Goal: Task Accomplishment & Management: Manage account settings

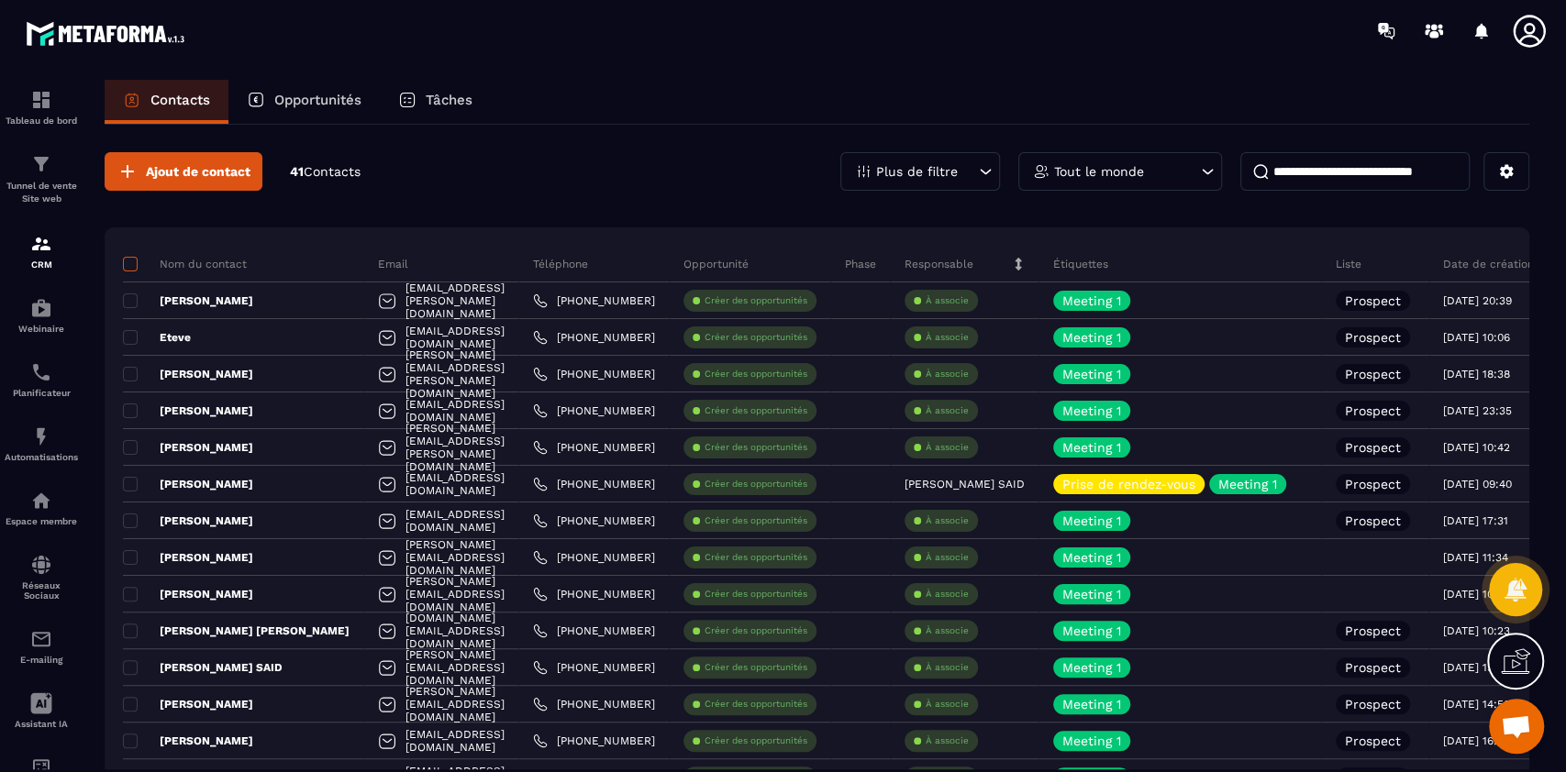
click at [131, 264] on span at bounding box center [130, 264] width 15 height 15
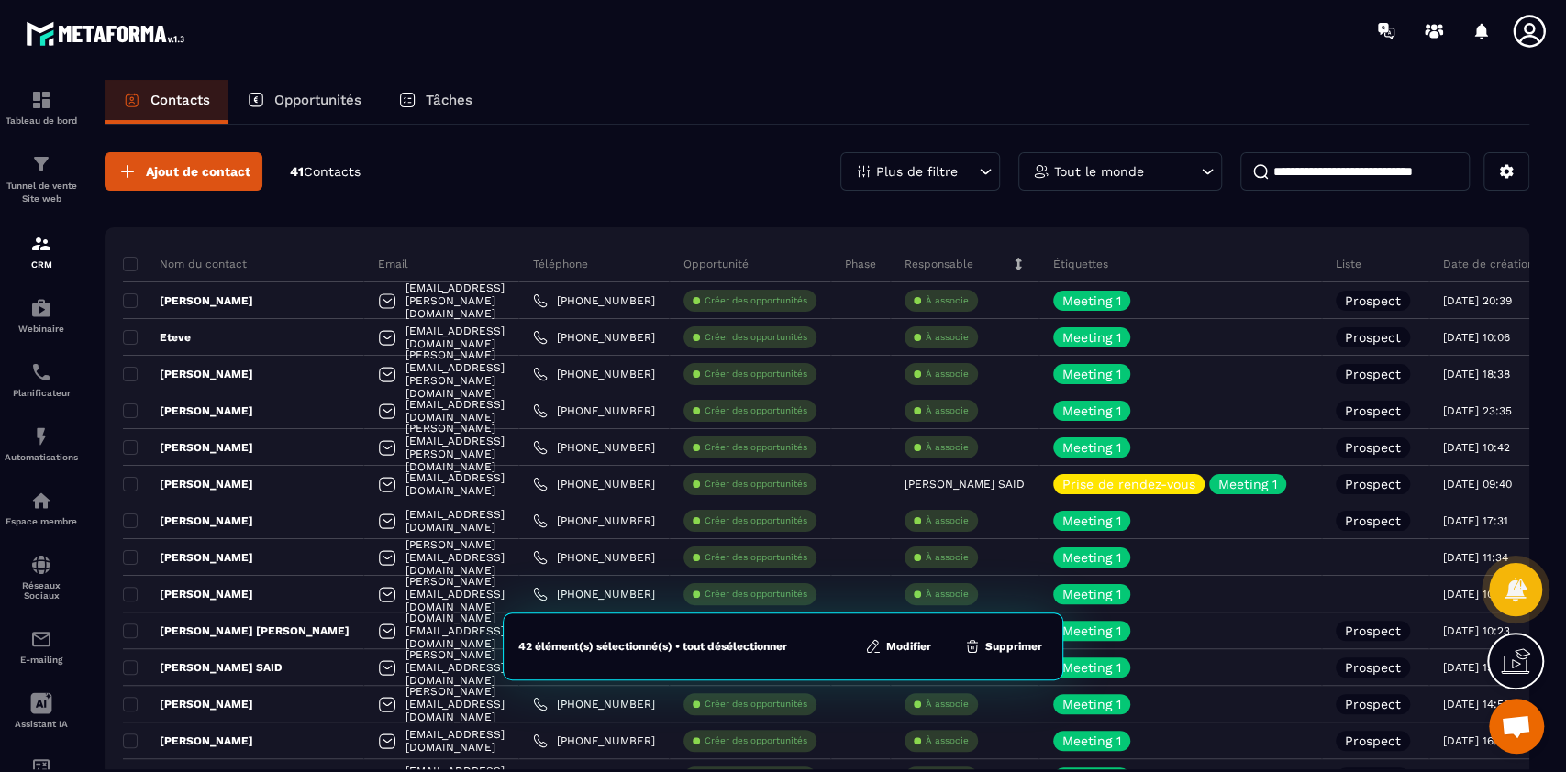
click at [916, 647] on button "Modifier" at bounding box center [898, 647] width 77 height 18
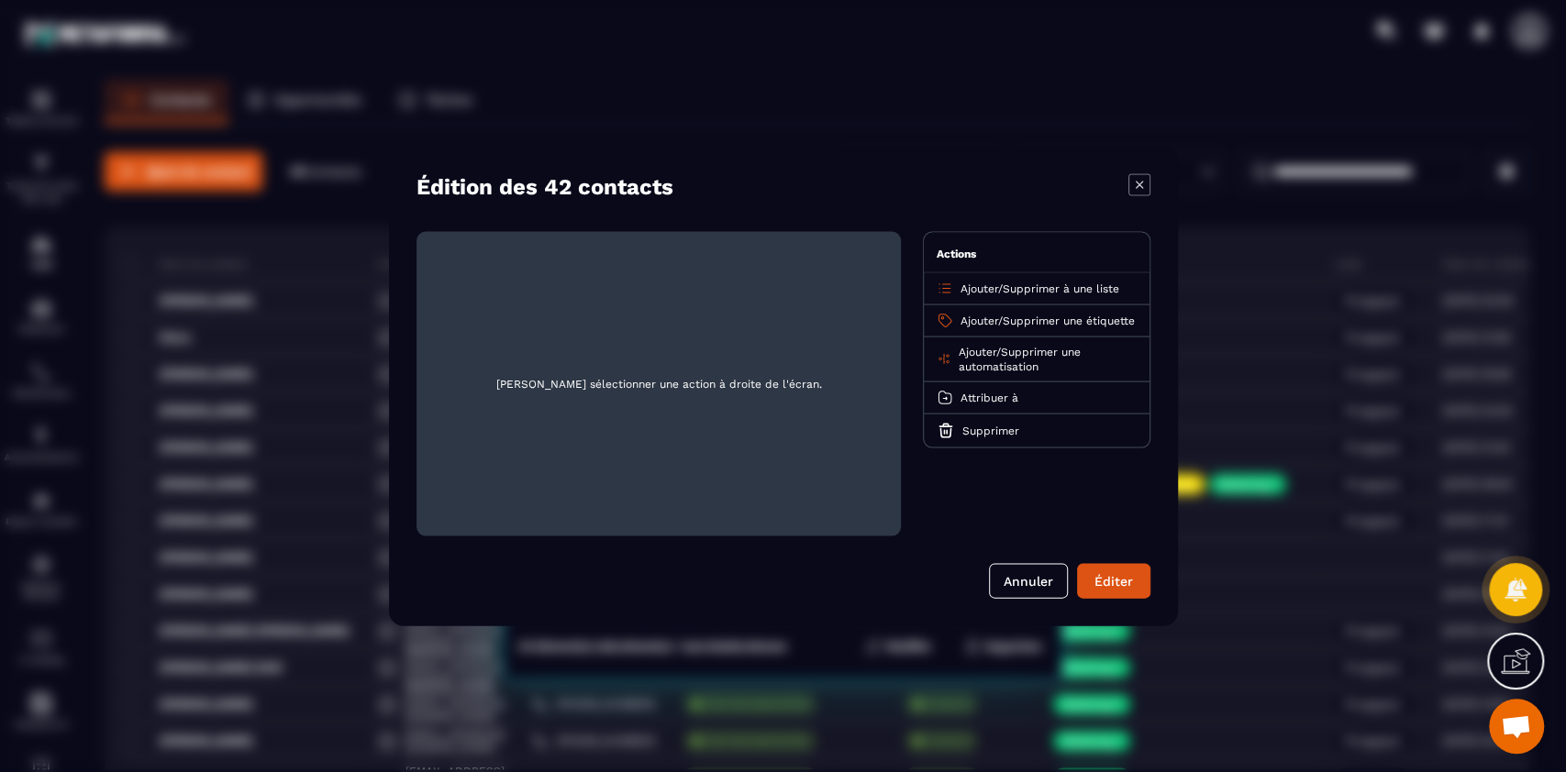
click at [1032, 319] on span "Supprimer une étiquette" at bounding box center [1069, 321] width 132 height 13
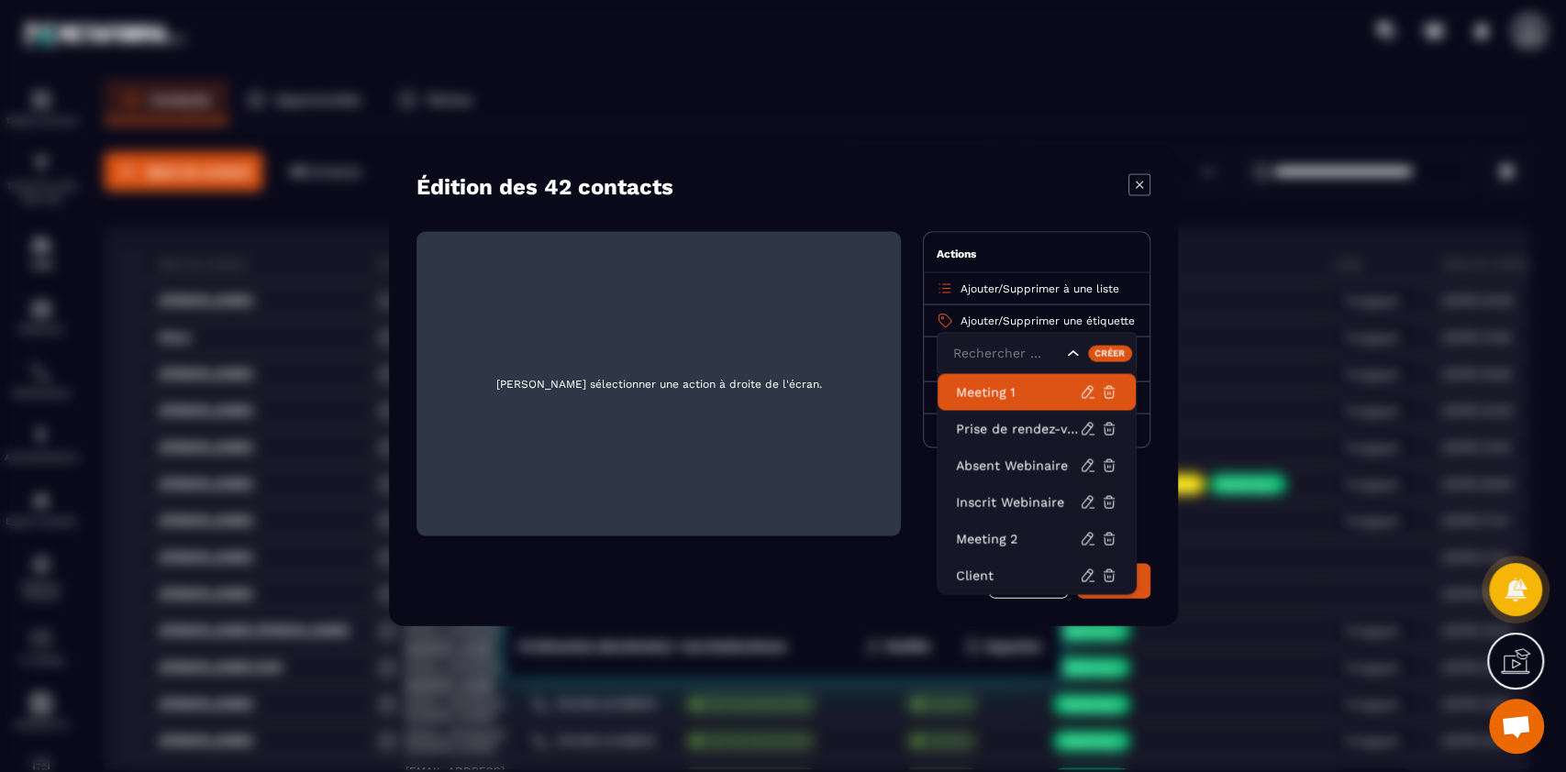
click at [1023, 392] on p "Meeting 1" at bounding box center [1018, 392] width 124 height 18
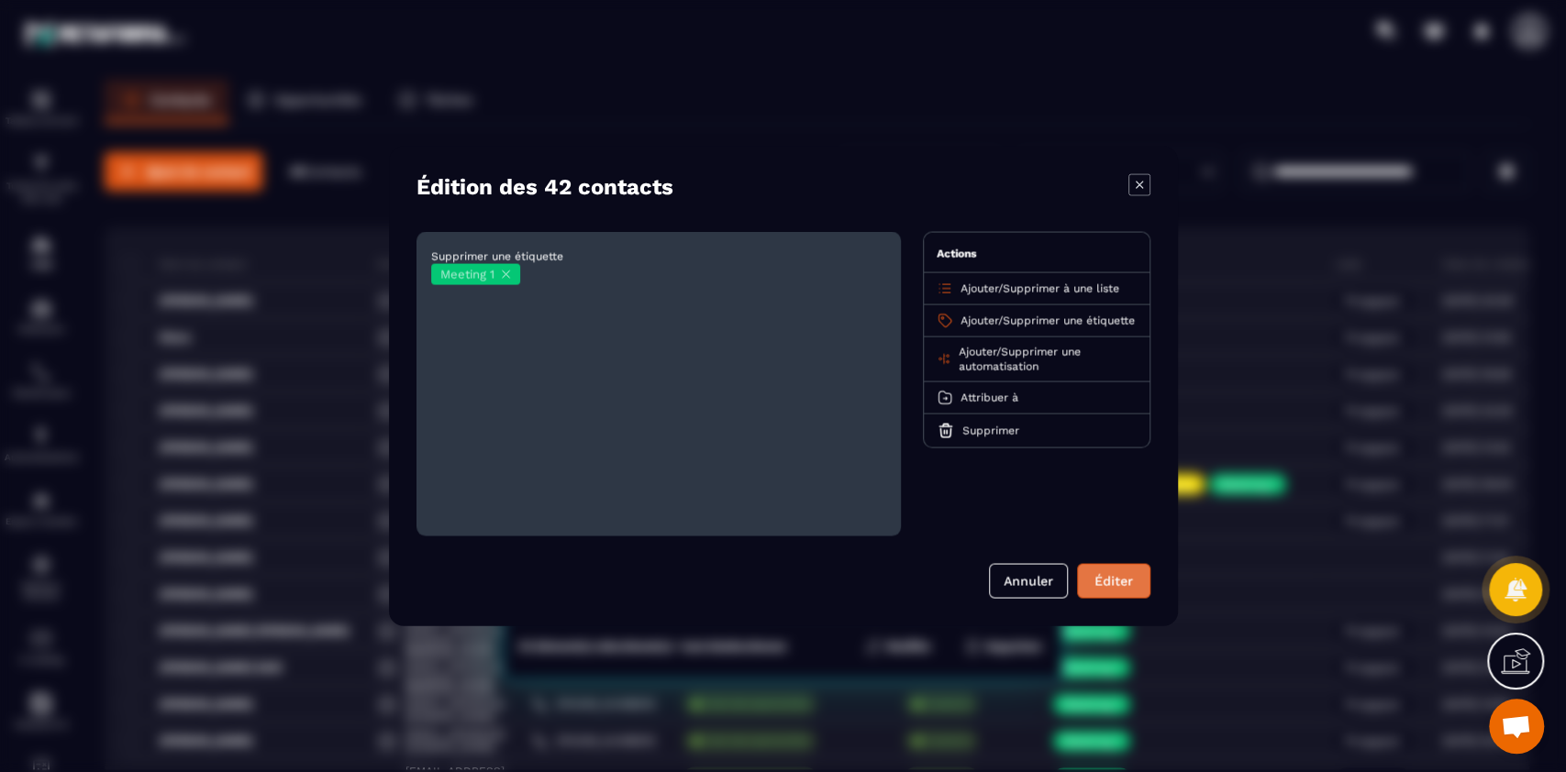
click at [1103, 583] on button "Éditer" at bounding box center [1113, 581] width 73 height 35
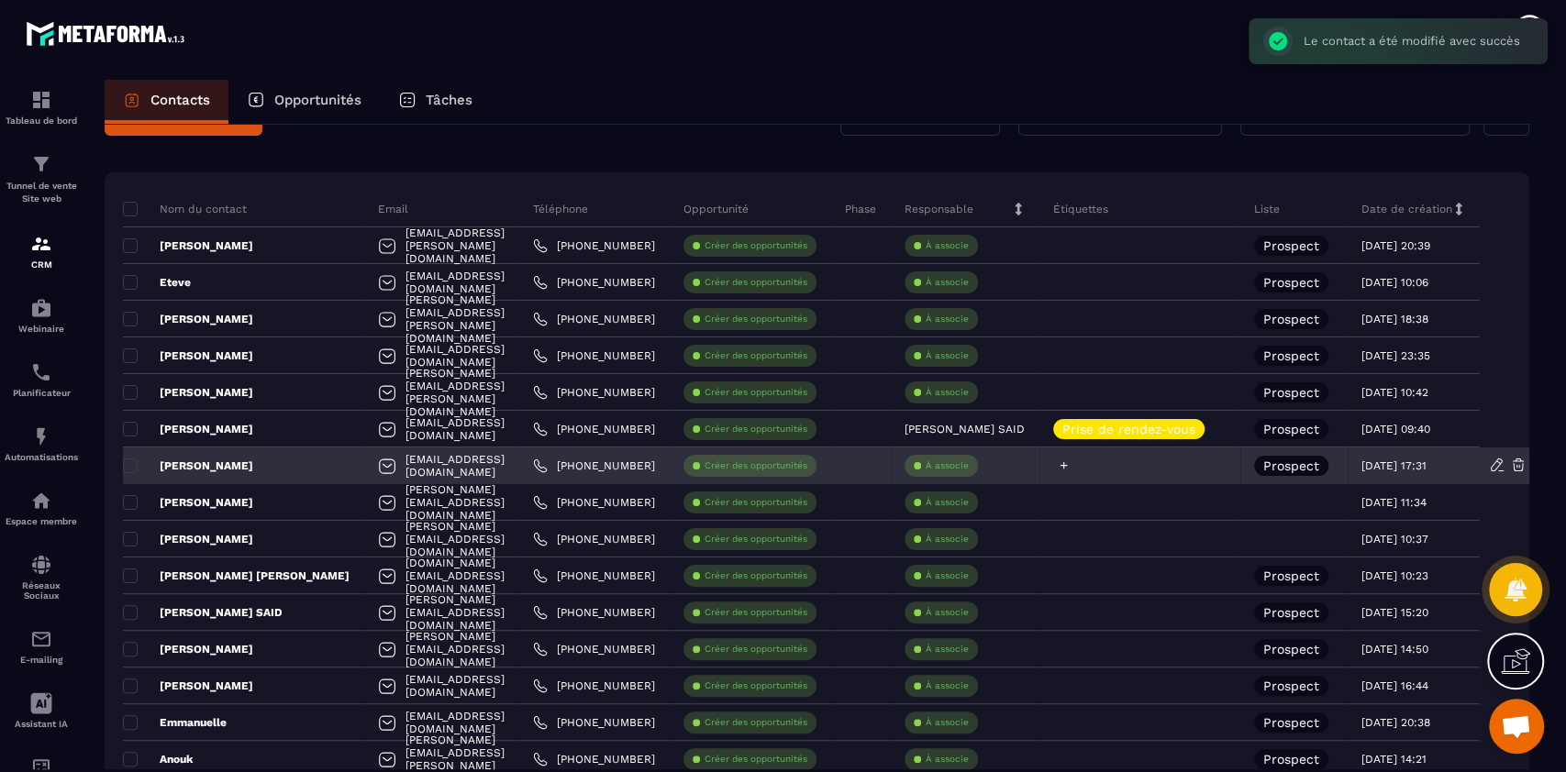
scroll to position [66, 0]
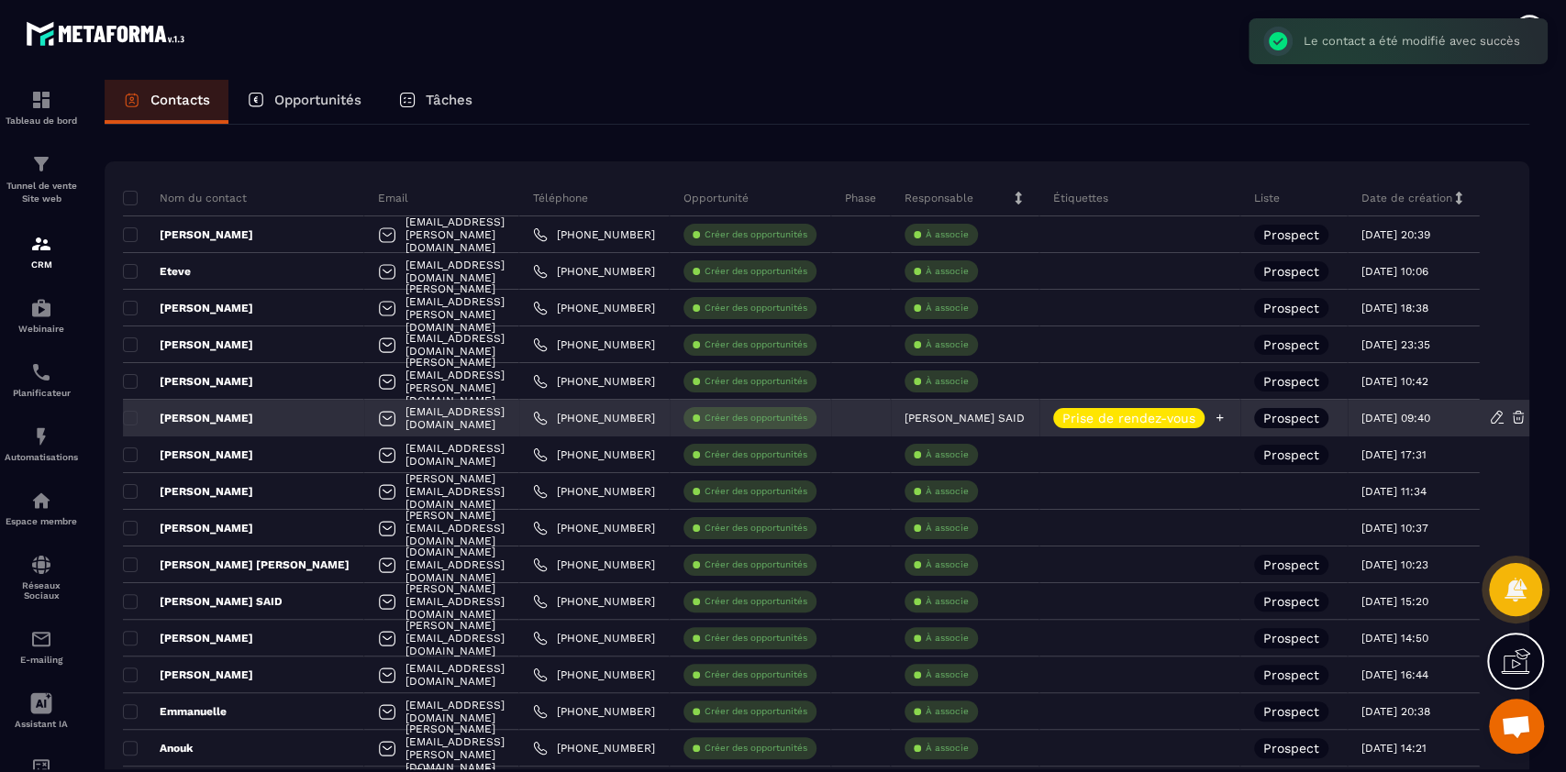
click at [1090, 417] on p "Prise de rendez-vous" at bounding box center [1128, 418] width 133 height 13
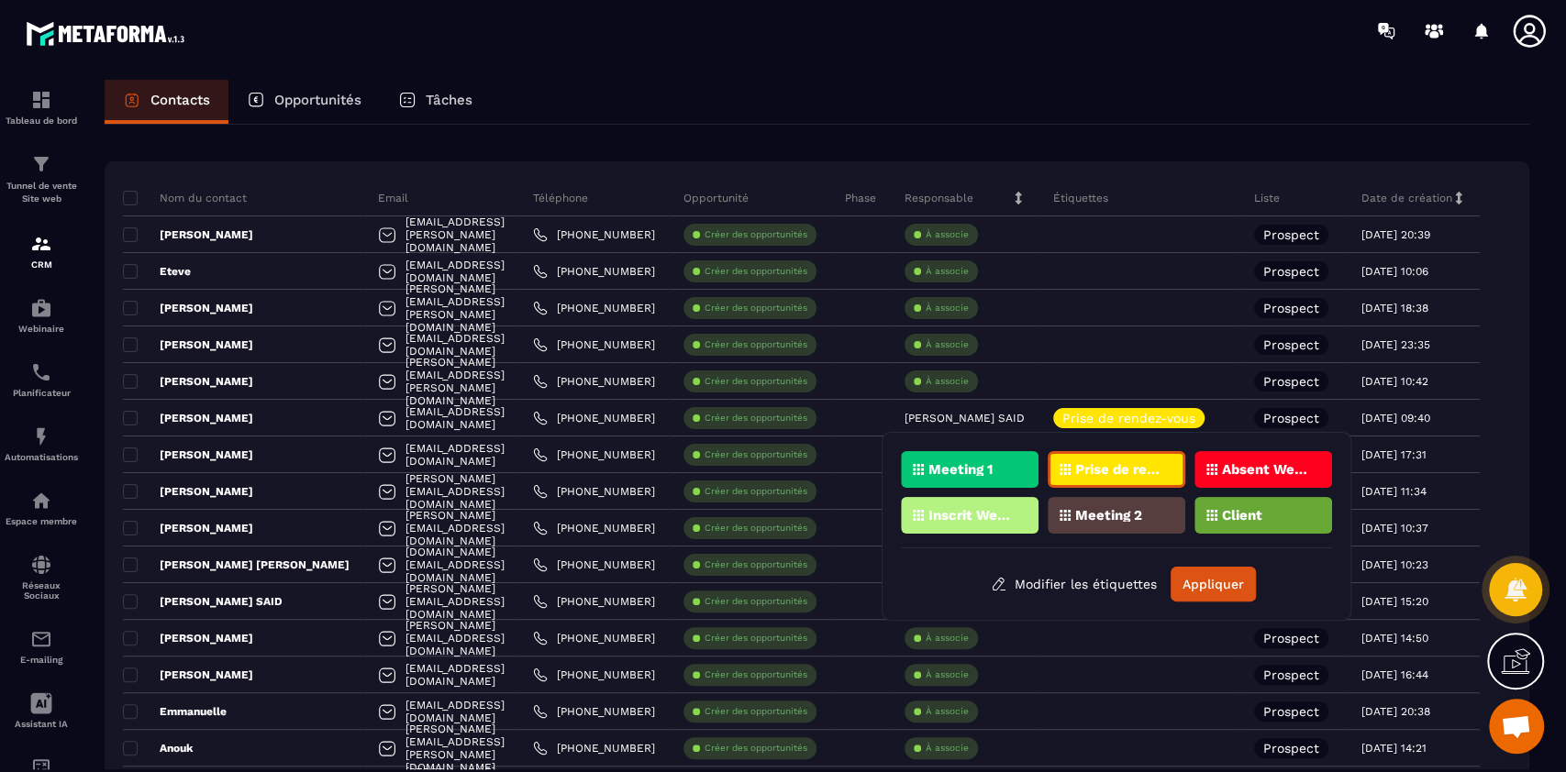
click at [1134, 470] on p "Prise de rendez-vous" at bounding box center [1119, 469] width 89 height 13
click at [1217, 591] on button "Appliquer" at bounding box center [1213, 584] width 85 height 35
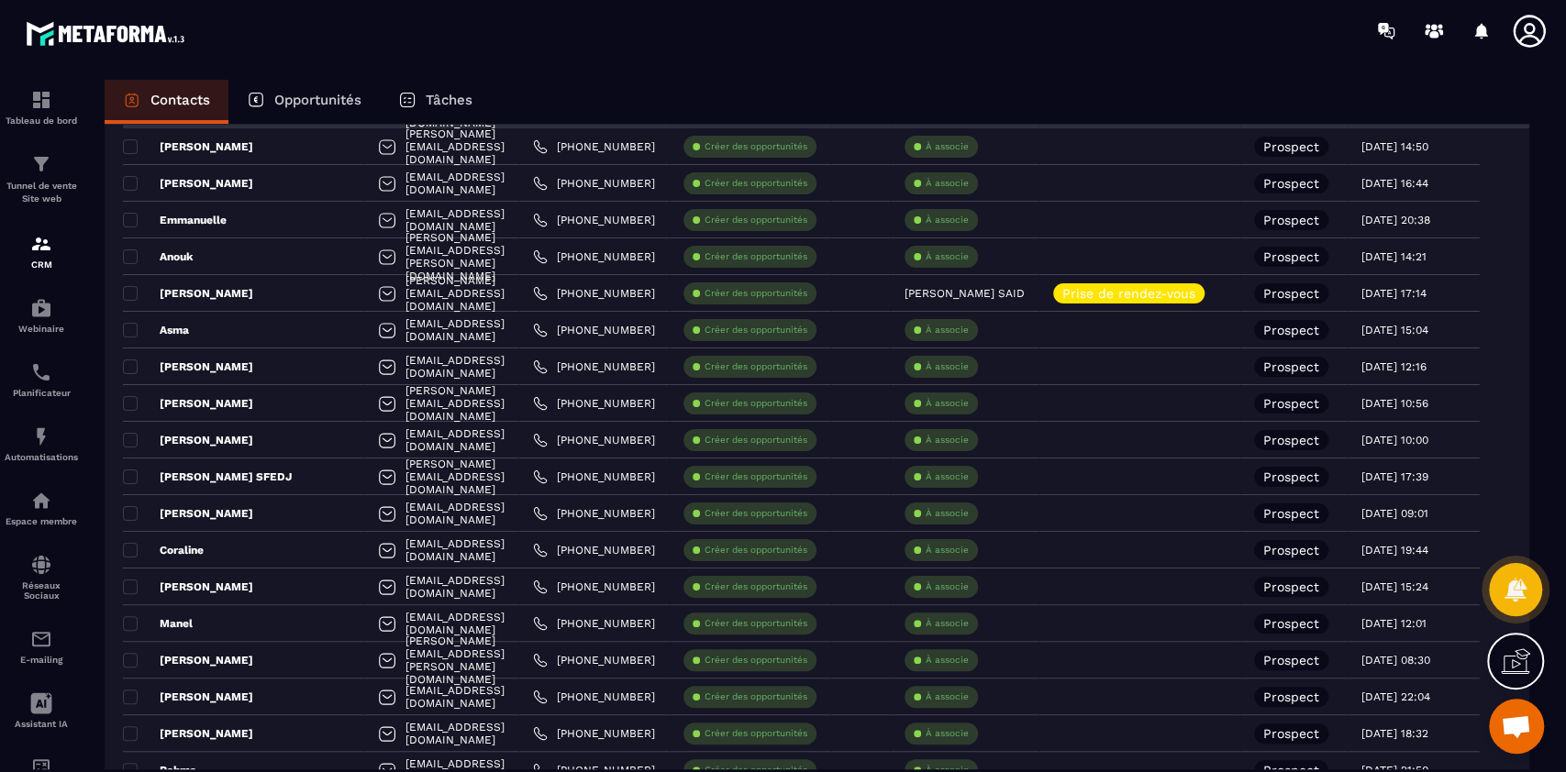
scroll to position [557, 0]
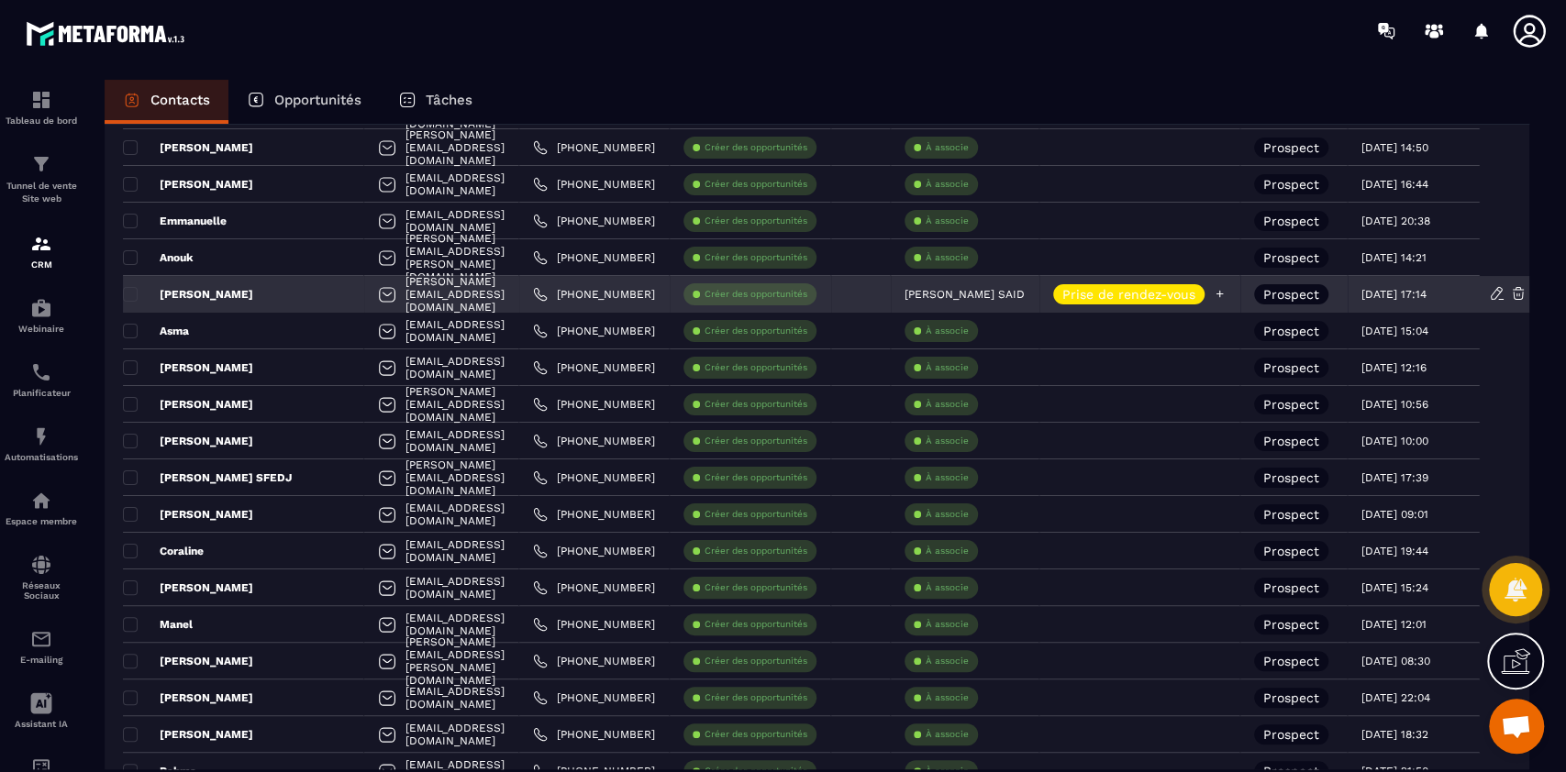
click at [1099, 298] on p "Prise de rendez-vous" at bounding box center [1128, 294] width 133 height 13
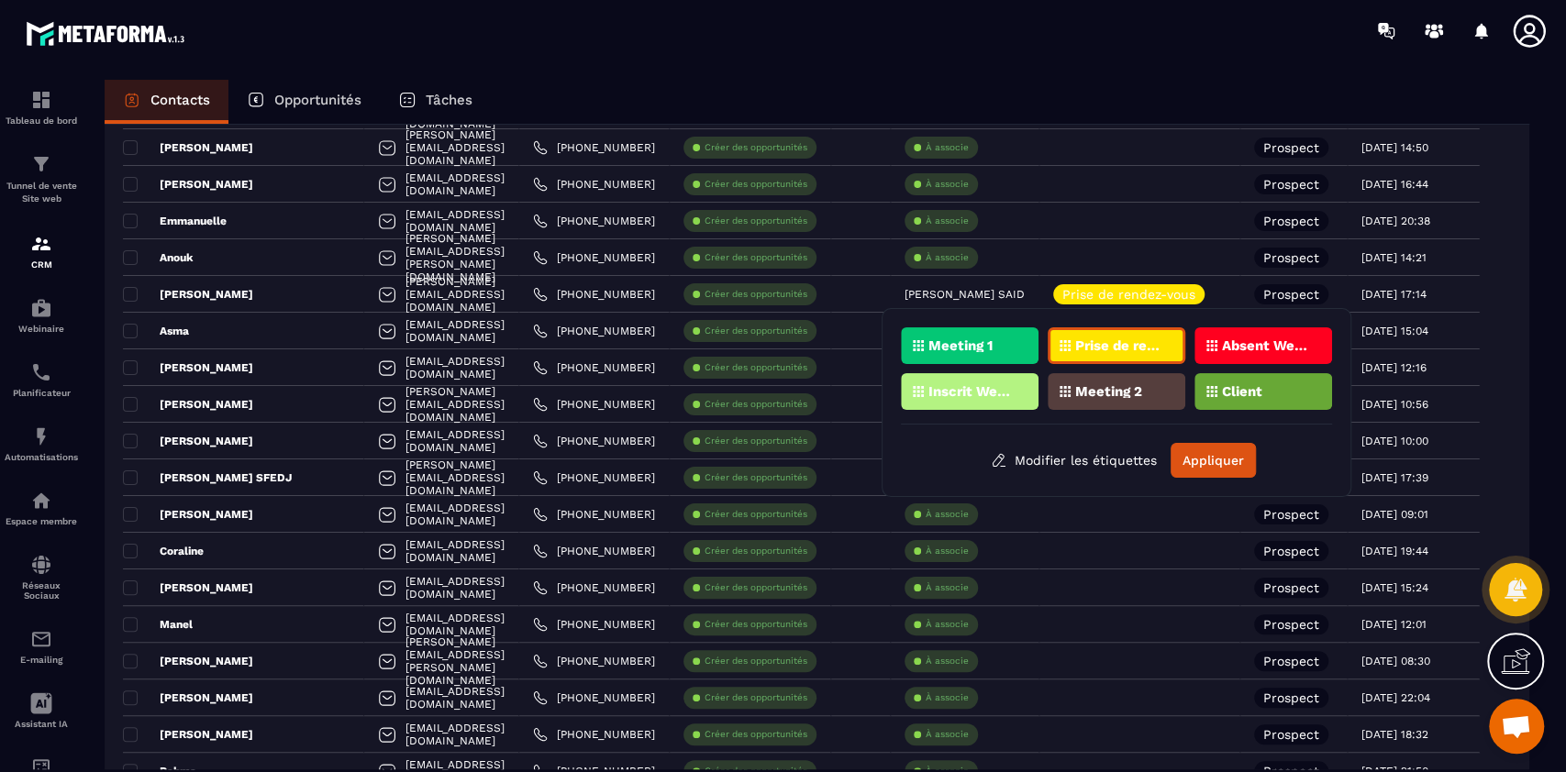
click at [1130, 342] on p "Prise de rendez-vous" at bounding box center [1119, 345] width 89 height 13
click at [1209, 461] on button "Appliquer" at bounding box center [1213, 460] width 85 height 35
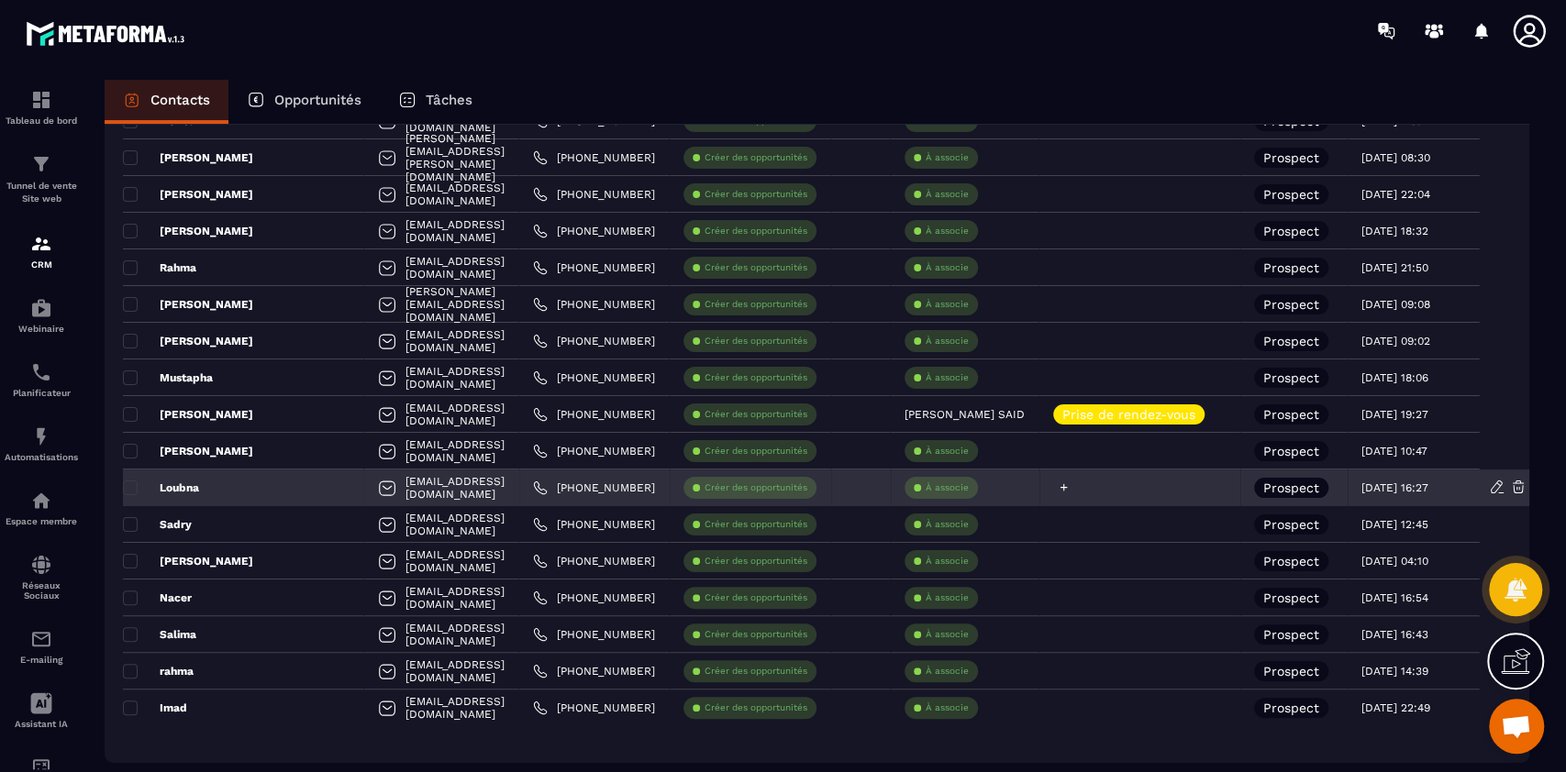
scroll to position [1061, 0]
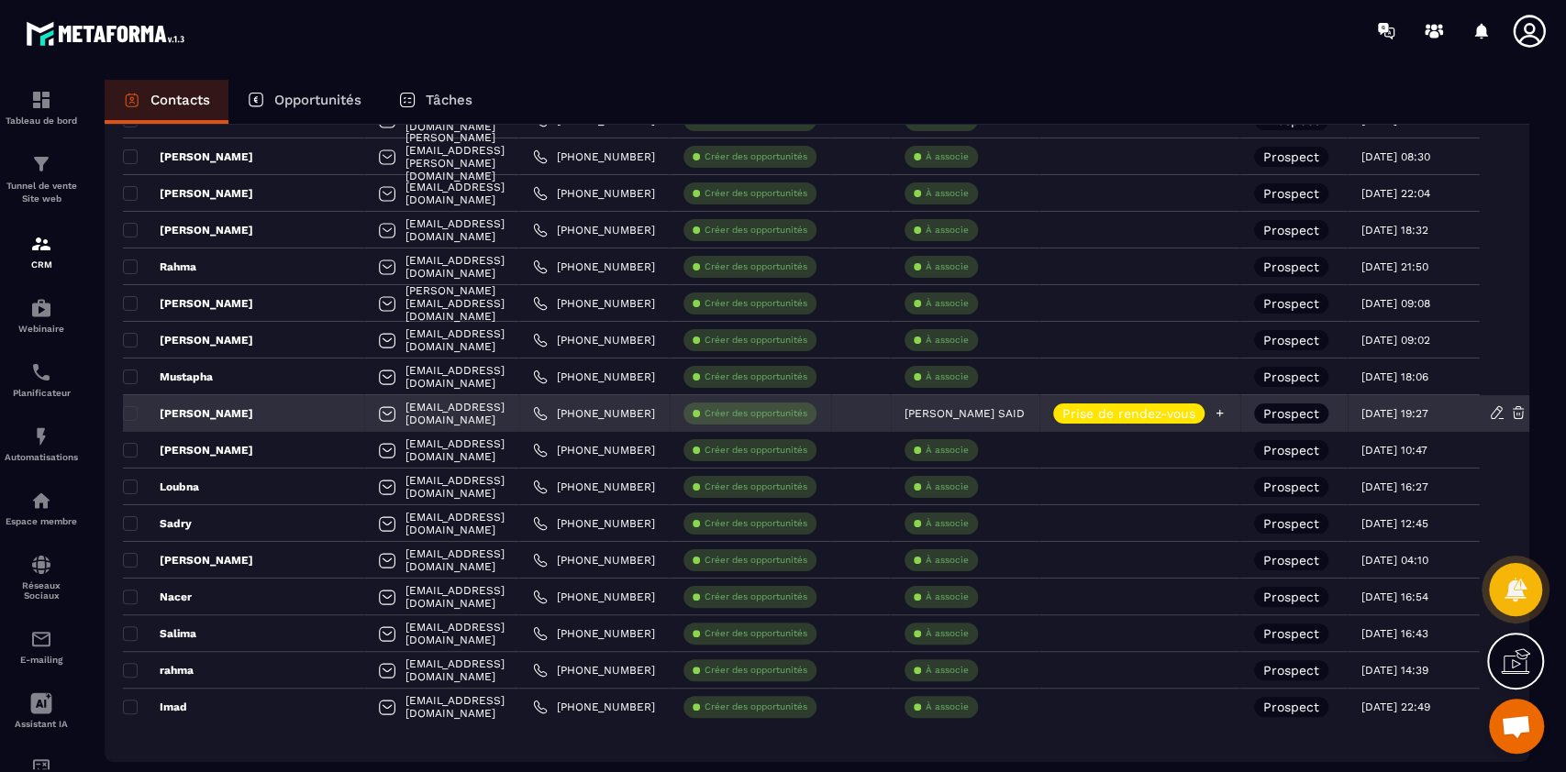
click at [1088, 413] on p "Prise de rendez-vous" at bounding box center [1128, 413] width 133 height 13
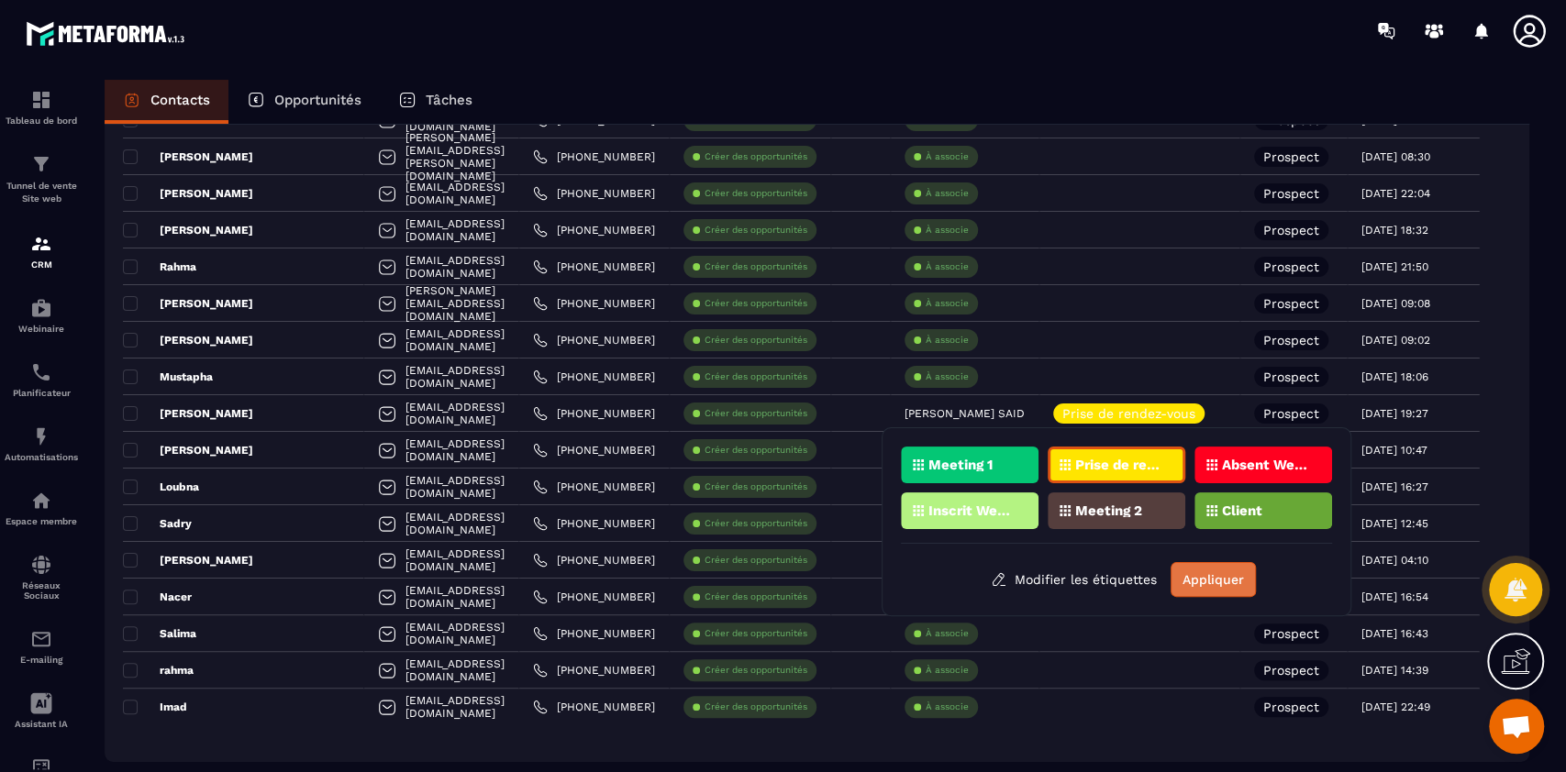
click at [1220, 581] on button "Appliquer" at bounding box center [1213, 579] width 85 height 35
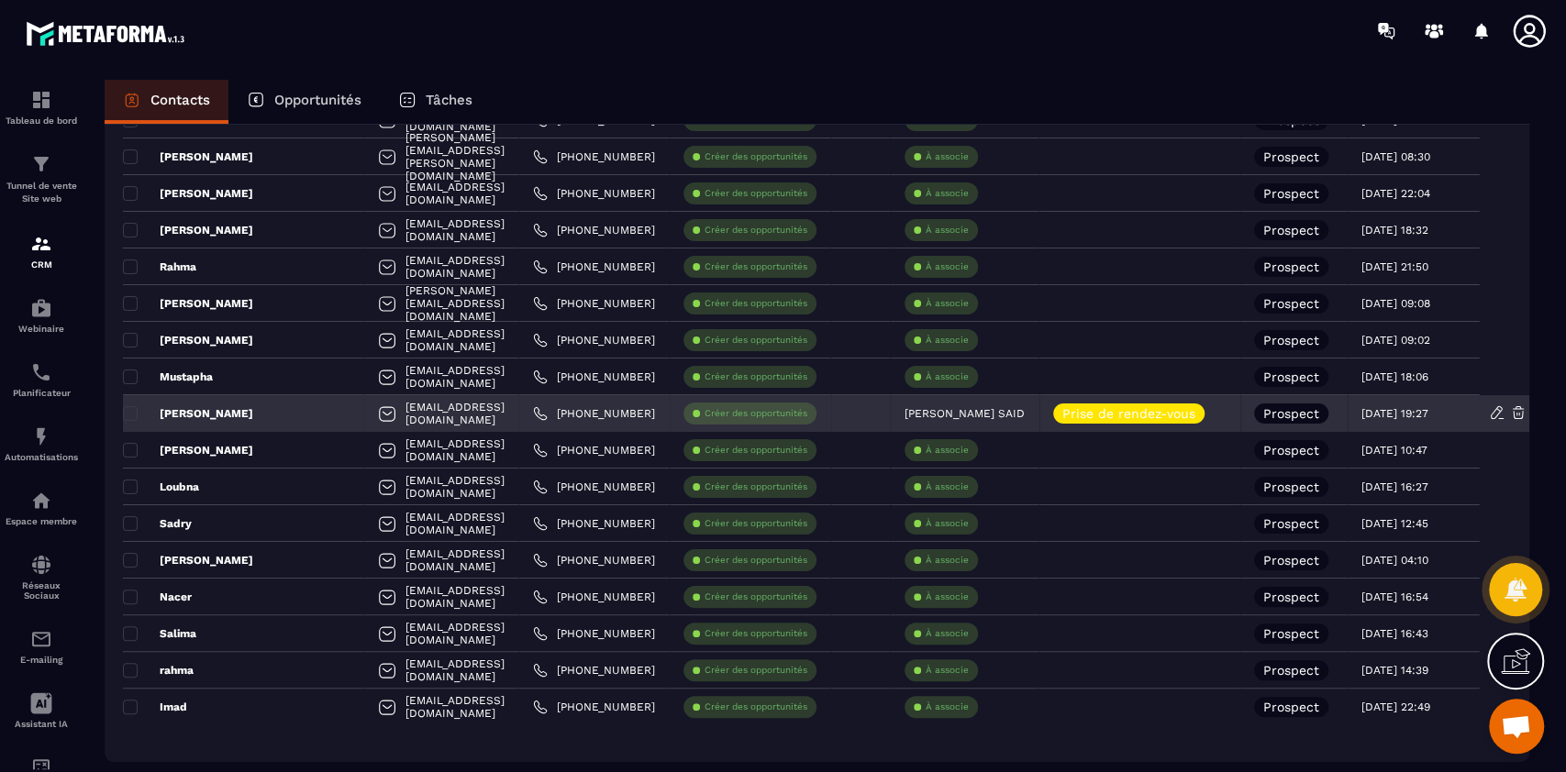
click at [196, 402] on div "[PERSON_NAME]" at bounding box center [243, 413] width 241 height 37
